Goal: Task Accomplishment & Management: Use online tool/utility

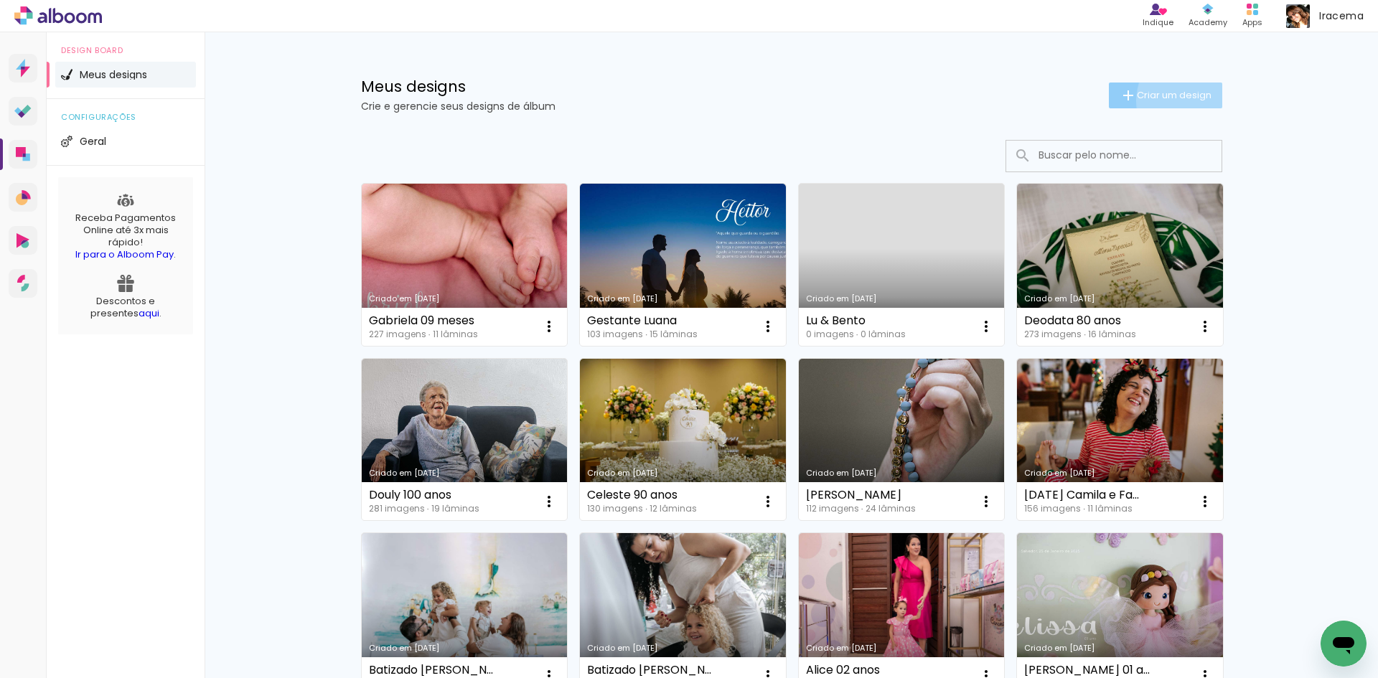
click at [1188, 100] on span "Criar um design" at bounding box center [1174, 94] width 75 height 9
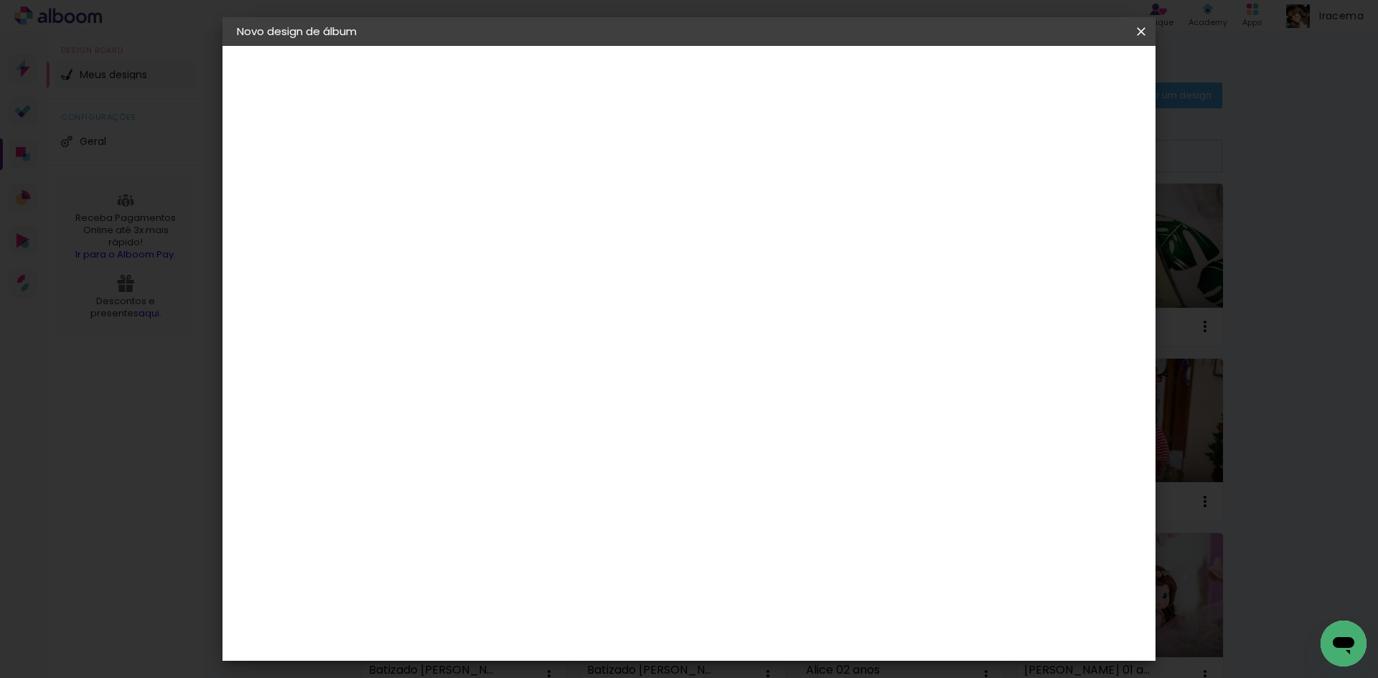
drag, startPoint x: 791, startPoint y: 166, endPoint x: 788, endPoint y: 176, distance: 10.7
click at [513, 170] on div at bounding box center [472, 193] width 82 height 108
click at [472, 184] on input at bounding box center [472, 193] width 0 height 22
click at [513, 212] on div at bounding box center [472, 193] width 82 height 108
click at [472, 200] on input at bounding box center [472, 193] width 0 height 22
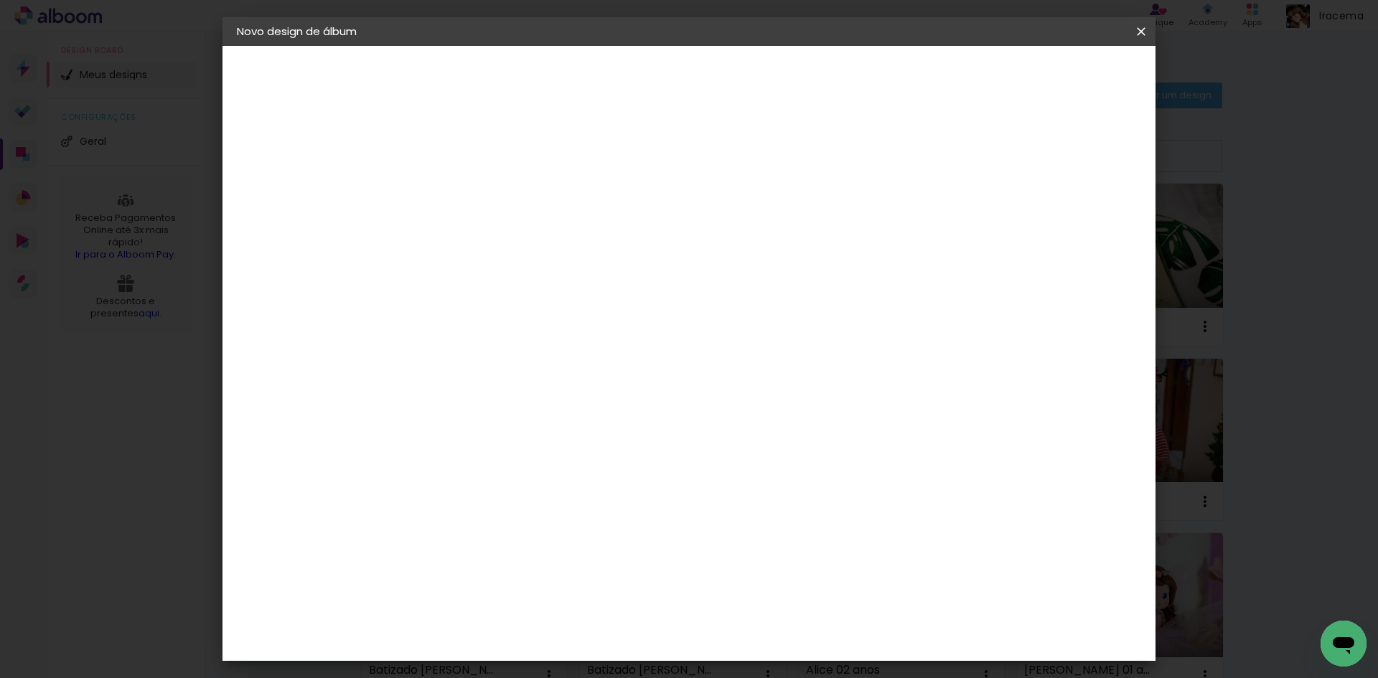
click at [472, 187] on input at bounding box center [472, 193] width 0 height 22
drag, startPoint x: 1143, startPoint y: 34, endPoint x: 1130, endPoint y: 36, distance: 13.1
click at [1139, 34] on iron-icon at bounding box center [1141, 31] width 17 height 14
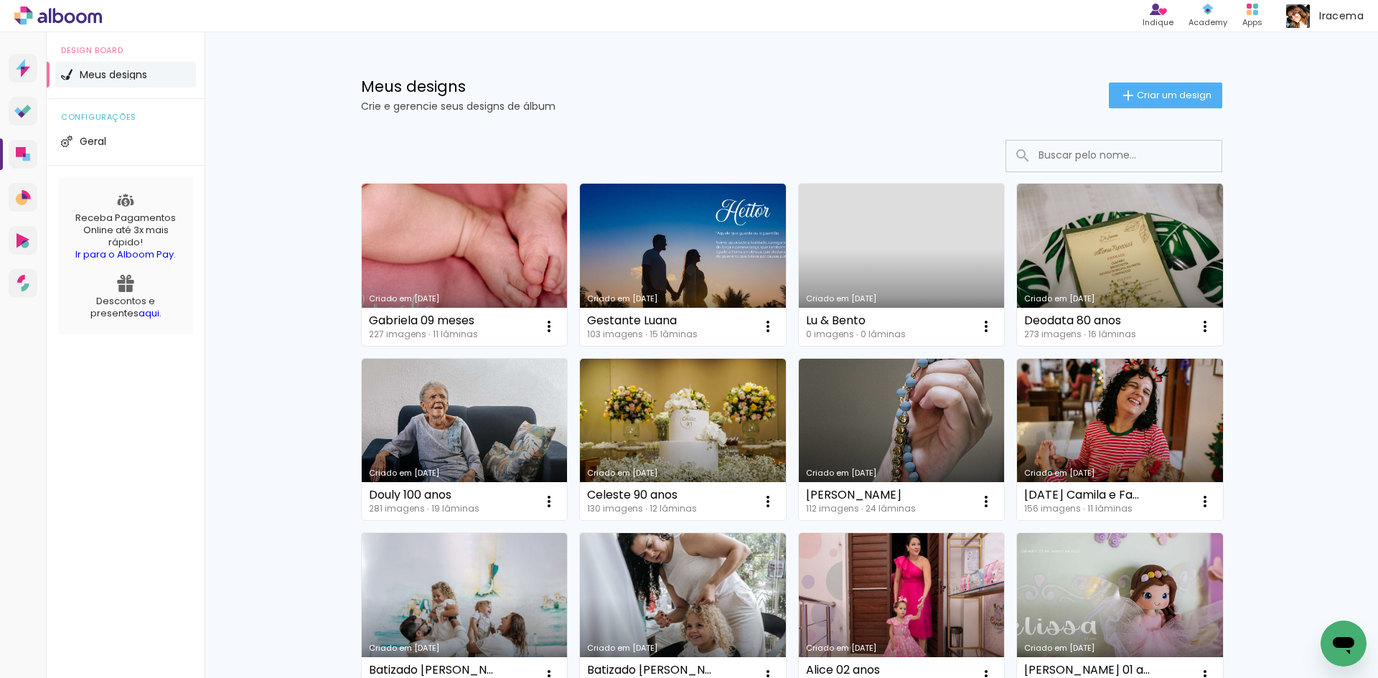
click at [457, 229] on link "Criado em [DATE]" at bounding box center [465, 265] width 206 height 162
